Goal: Task Accomplishment & Management: Manage account settings

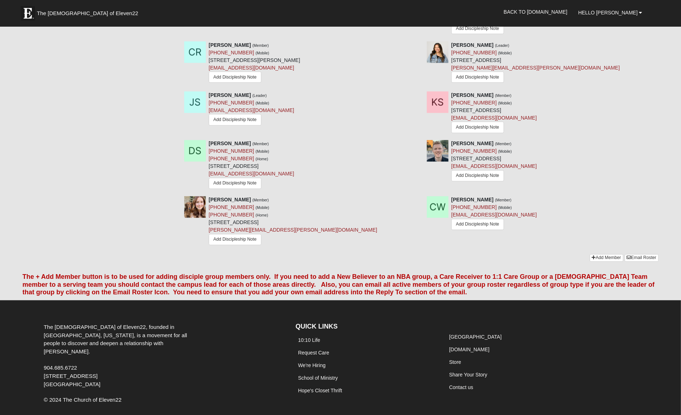
scroll to position [892, 0]
click at [597, 255] on link "Add Member" at bounding box center [607, 259] width 34 height 8
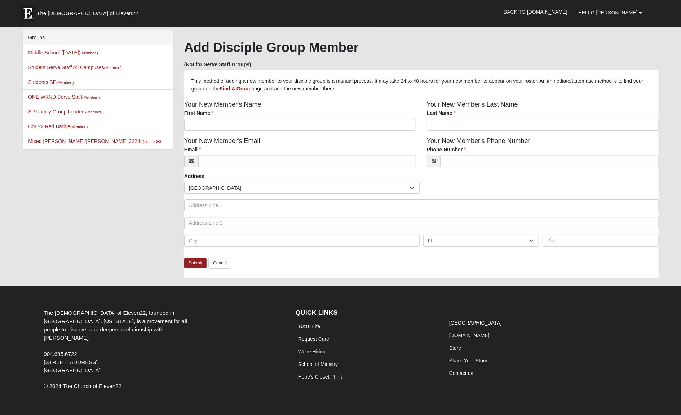
click at [309, 117] on div "First Name First Name is required." at bounding box center [300, 120] width 232 height 21
type input "Nick"
type input "Janssen"
paste input "(904) 599-4088"
type input "(904) 599-4088"
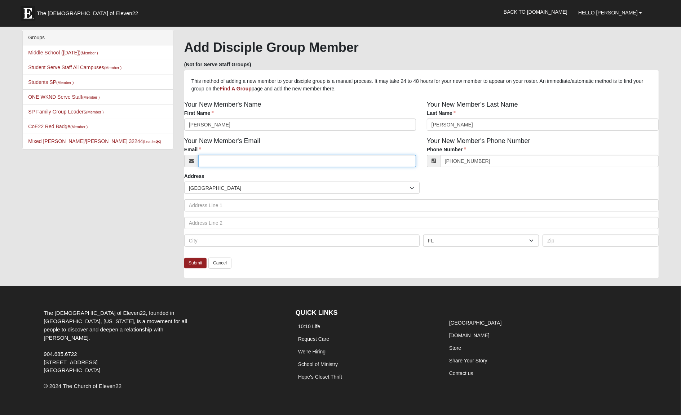
click at [253, 157] on input "Email" at bounding box center [307, 161] width 218 height 12
click at [245, 160] on input "Email" at bounding box center [307, 161] width 218 height 12
drag, startPoint x: 228, startPoint y: 155, endPoint x: 194, endPoint y: 155, distance: 34.3
click at [194, 155] on div "kendall.r" at bounding box center [300, 161] width 232 height 12
drag, startPoint x: 226, startPoint y: 160, endPoint x: 188, endPoint y: 160, distance: 37.9
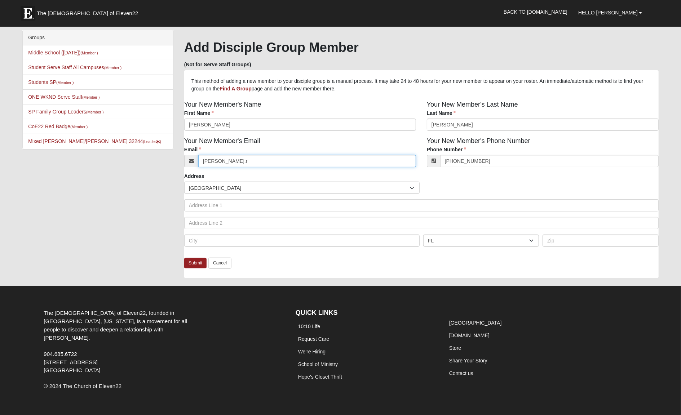
click at [188, 160] on div "kendall.r" at bounding box center [300, 161] width 232 height 12
paste input "Nbjanssen1@gmail.com"
type input "Nbjanssen1@gmail.com"
click at [198, 261] on link "Submit" at bounding box center [195, 263] width 22 height 10
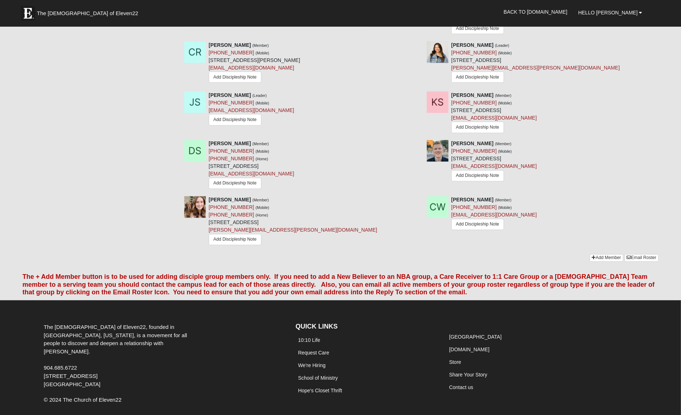
scroll to position [892, 0]
click at [606, 255] on link "Add Member" at bounding box center [607, 259] width 34 height 8
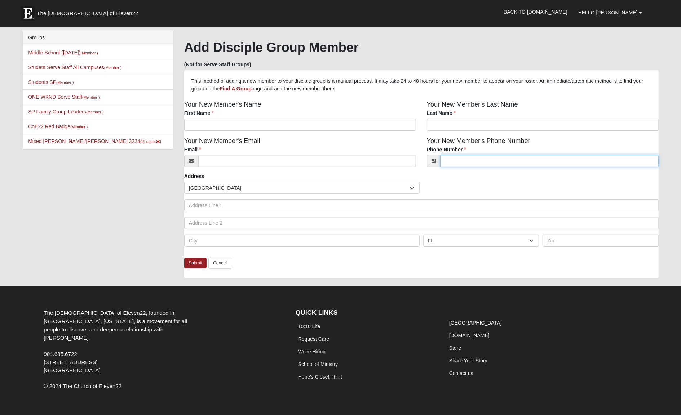
paste input "(732) 675-4019‬"
type input "(732) 675-4019"
click at [326, 114] on div "First Name First Name is required." at bounding box center [300, 120] width 232 height 21
click at [330, 124] on input "First Name" at bounding box center [300, 125] width 232 height 12
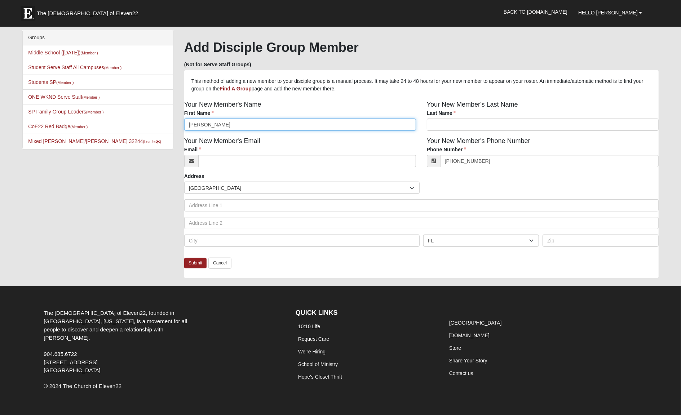
type input "Eliza"
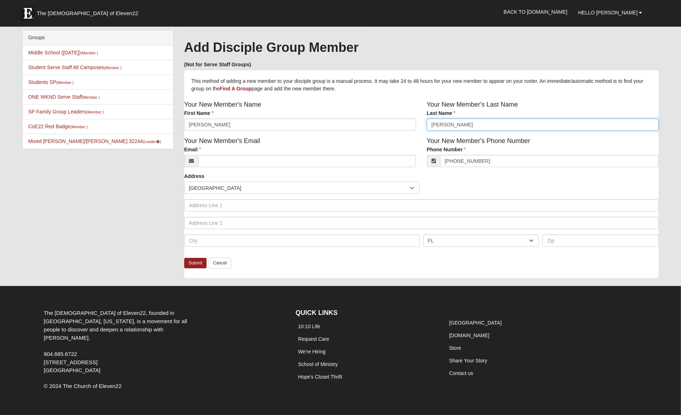
type input "David"
click at [570, 183] on div "Countries United States ------------------------ Afghanistan Aland Islands Alba…" at bounding box center [421, 188] width 478 height 12
click at [82, 270] on div "Groups Middle School (Wednesday) (Member ) Student Serve Staff All Campuses (Me…" at bounding box center [340, 158] width 647 height 256
click at [424, 49] on h1 "Add Disciple Group Member" at bounding box center [421, 48] width 475 height 16
click at [245, 163] on input "Email" at bounding box center [307, 161] width 218 height 12
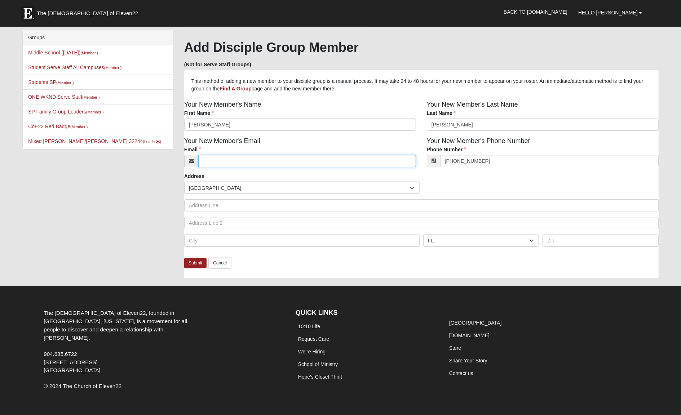
paste input "emcdavid03@gmail.com"
type input "emcdavid03@gmail.com"
click at [198, 258] on link "Submit" at bounding box center [195, 263] width 22 height 10
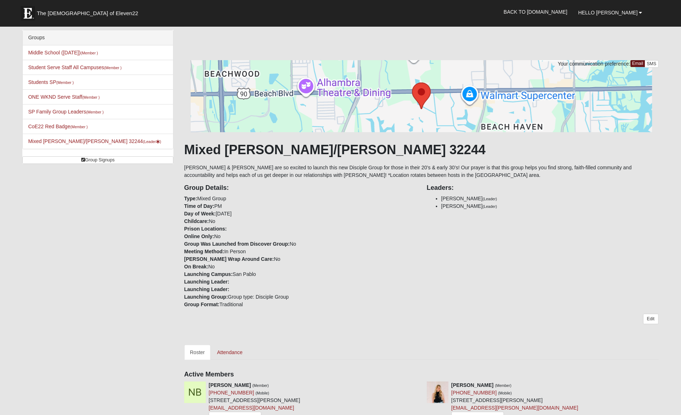
scroll to position [162, 0]
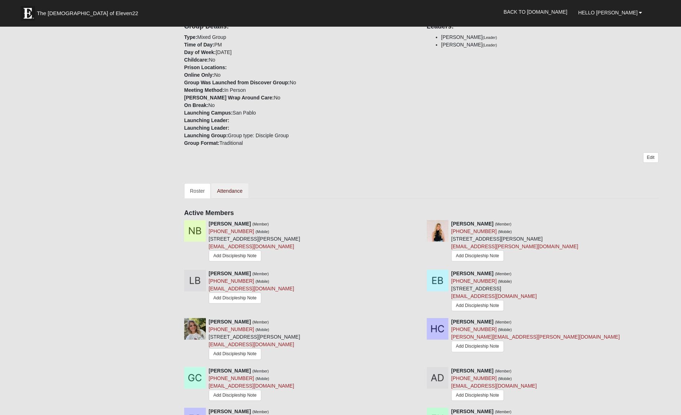
click at [243, 184] on link "Attendance" at bounding box center [229, 191] width 37 height 15
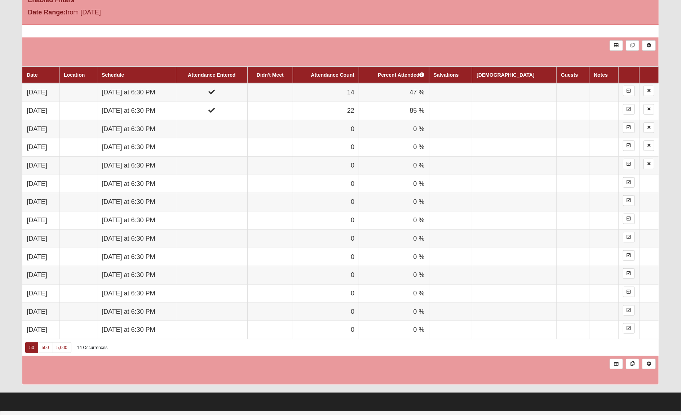
scroll to position [396, 0]
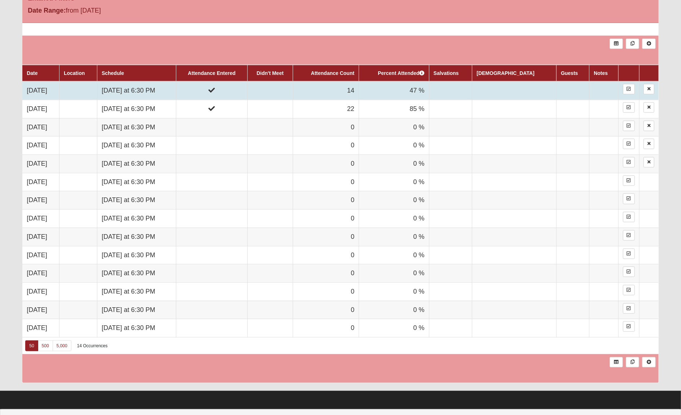
click at [359, 83] on td "14" at bounding box center [326, 91] width 66 height 18
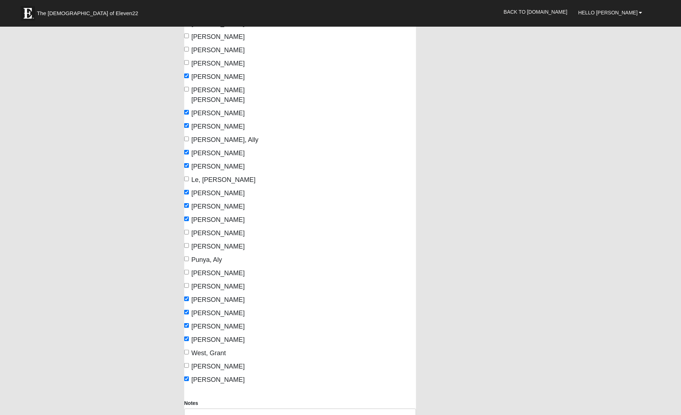
scroll to position [133, 0]
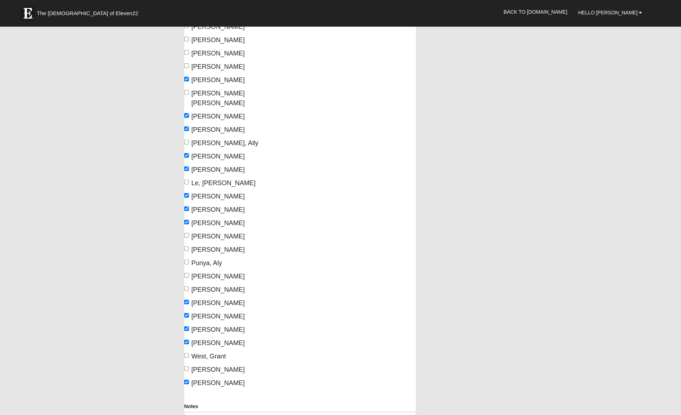
click at [194, 260] on span "Punya, Aly" at bounding box center [206, 263] width 31 height 7
click at [189, 260] on input "Punya, Aly" at bounding box center [186, 262] width 5 height 5
checkbox input "true"
click at [201, 286] on span "Ramirez, Cierra" at bounding box center [217, 289] width 53 height 7
click at [189, 287] on input "Ramirez, Cierra" at bounding box center [186, 289] width 5 height 5
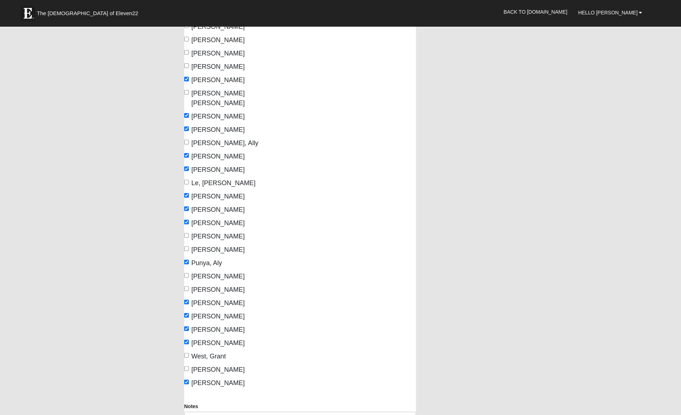
checkbox input "true"
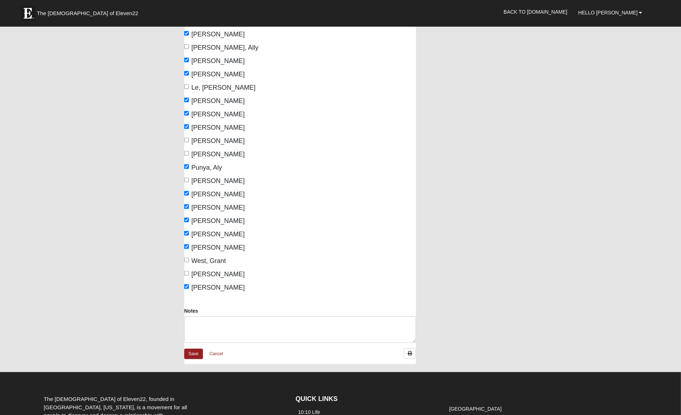
scroll to position [296, 0]
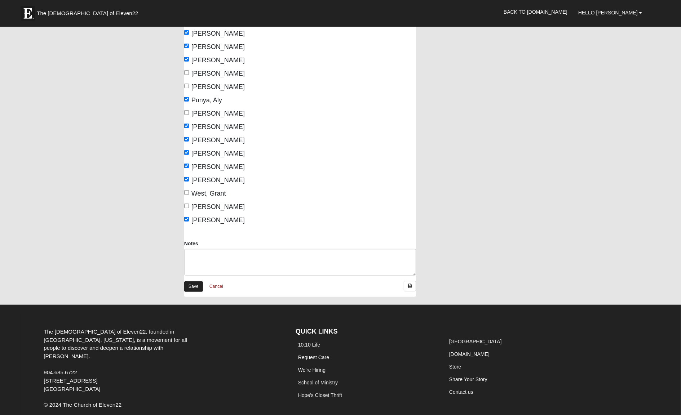
click at [195, 282] on link "Save" at bounding box center [193, 287] width 19 height 10
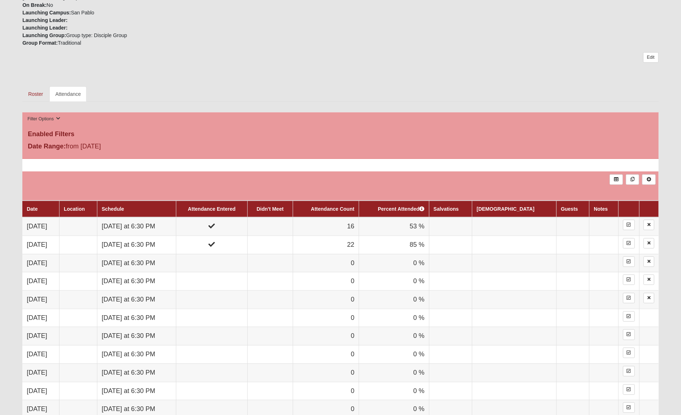
scroll to position [280, 0]
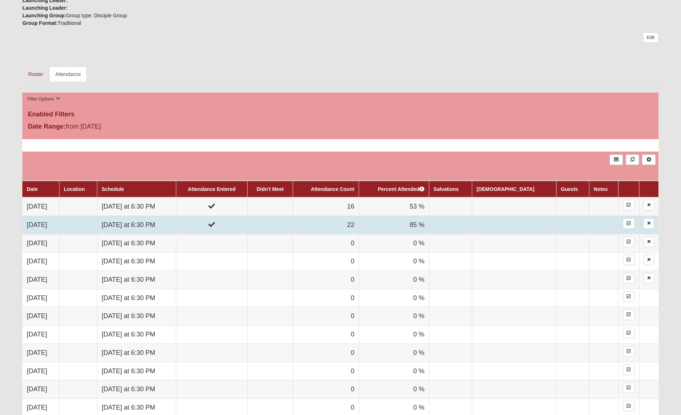
click at [359, 217] on td "22" at bounding box center [326, 225] width 66 height 18
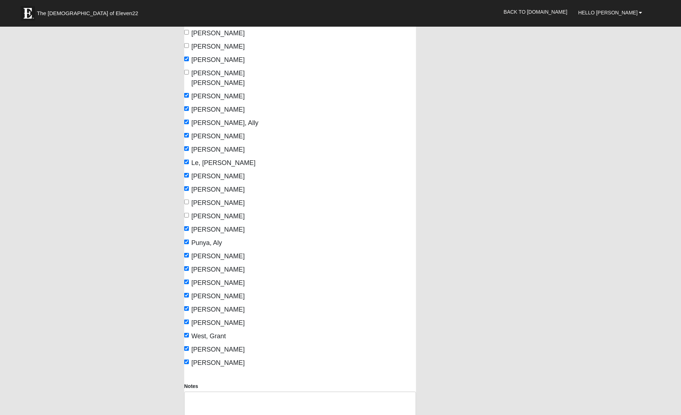
scroll to position [211, 0]
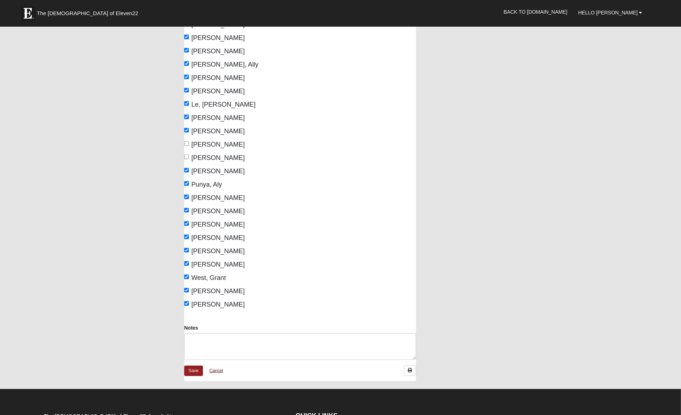
click at [222, 366] on link "Cancel" at bounding box center [216, 371] width 23 height 11
